Goal: Information Seeking & Learning: Learn about a topic

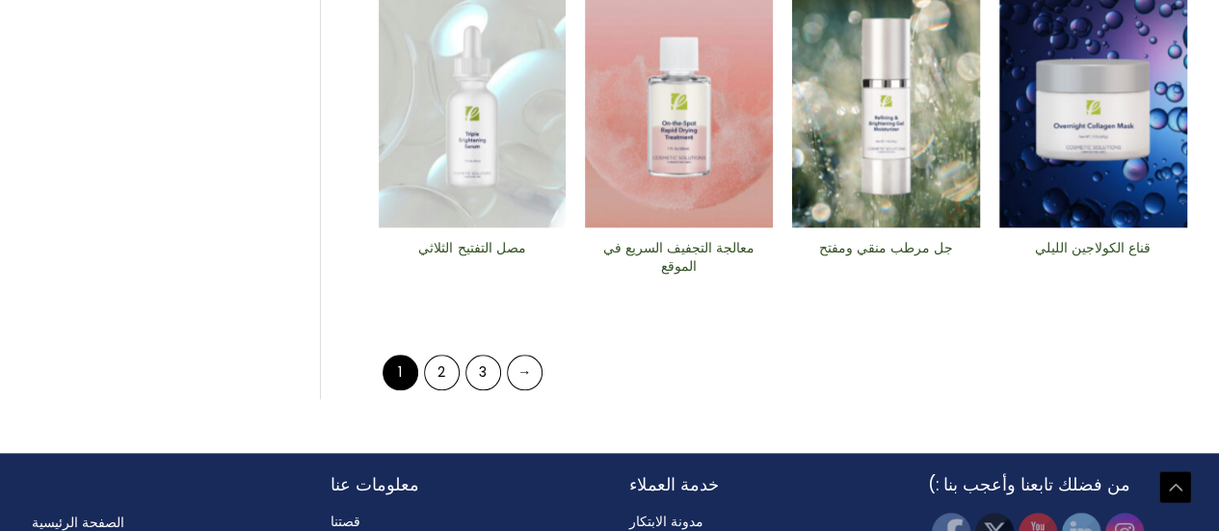
scroll to position [964, 0]
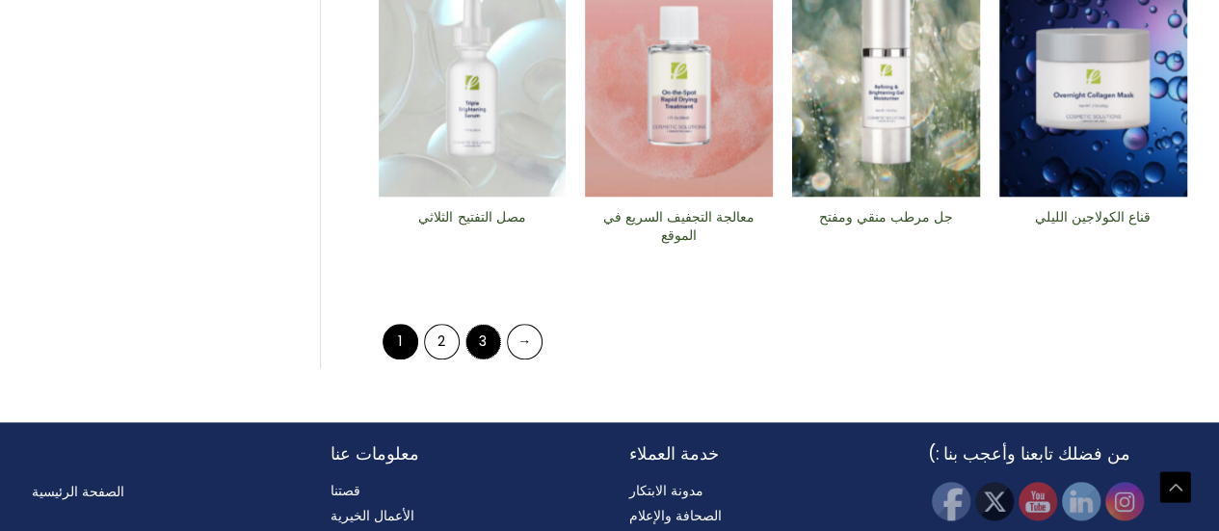
click at [486, 346] on font "3" at bounding box center [483, 341] width 8 height 19
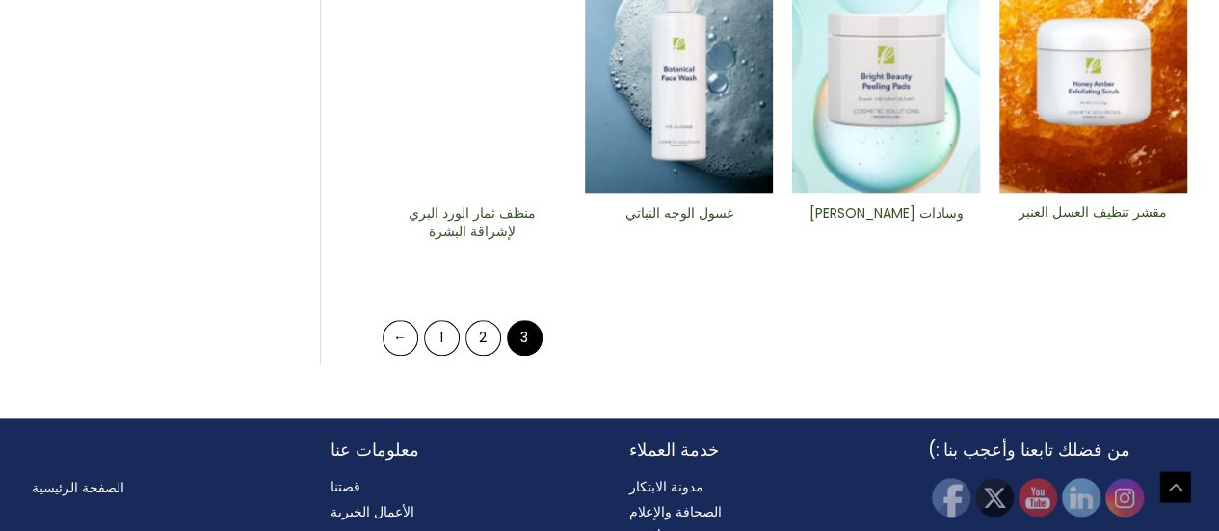
scroll to position [1031, 0]
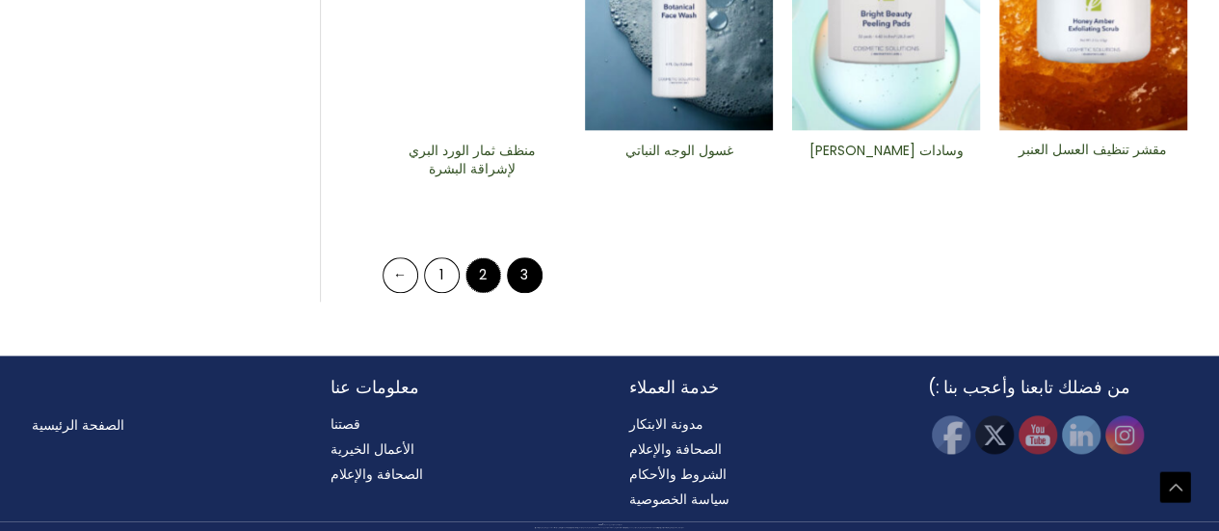
click at [482, 282] on font "2" at bounding box center [483, 274] width 8 height 19
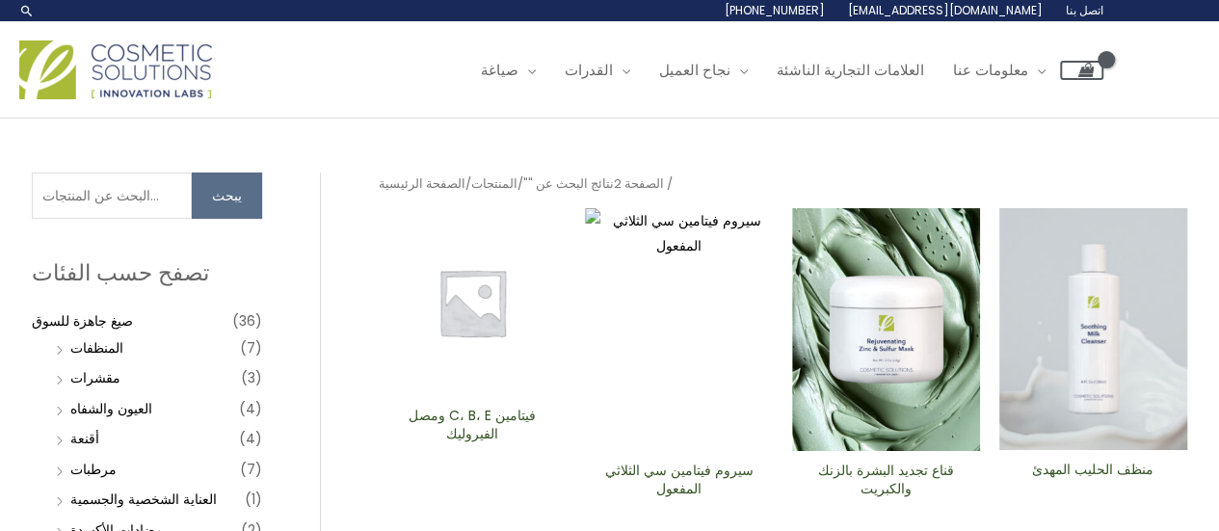
click at [478, 367] on img at bounding box center [473, 302] width 188 height 188
